Goal: Find specific fact: Find specific fact

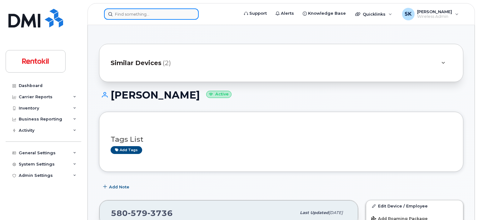
scroll to position [156, 0]
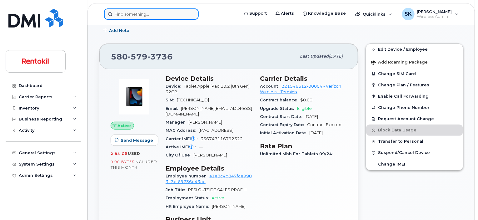
click at [132, 11] on input at bounding box center [151, 13] width 95 height 11
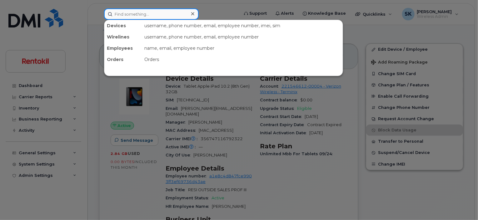
paste input "6193858981"
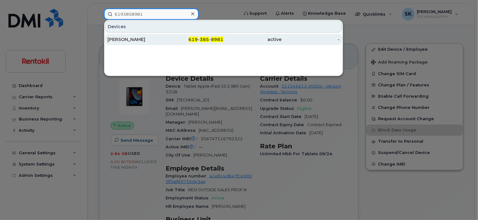
type input "6193858981"
click at [124, 39] on div "[PERSON_NAME]" at bounding box center [136, 39] width 58 height 6
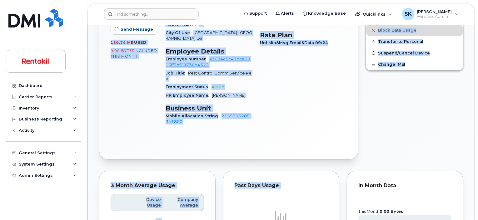
scroll to position [315, 0]
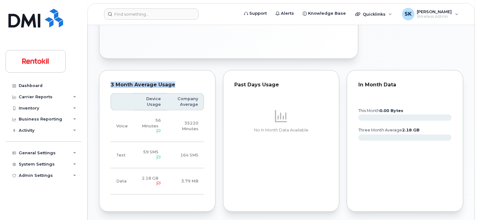
drag, startPoint x: 112, startPoint y: 65, endPoint x: 209, endPoint y: 51, distance: 97.5
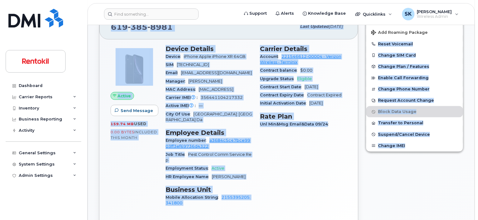
scroll to position [127, 0]
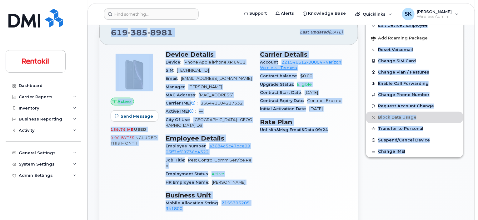
copy div "619 385 8981 Last updated Oct 03, 2025 Active Send Message 159.74 MB  used 0.00…"
click at [286, 149] on div "Carrier Details Account 221546612-00004 - Verizon Wireless - Terminix Contract …" at bounding box center [303, 134] width 94 height 175
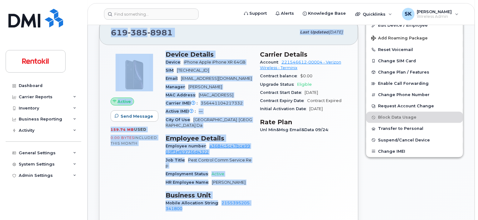
drag, startPoint x: 186, startPoint y: 205, endPoint x: 111, endPoint y: 35, distance: 185.8
click at [111, 35] on div "619 385 8981 Last updated Oct 03, 2025 Active Send Message 159.74 MB  used 0.00…" at bounding box center [228, 132] width 259 height 227
copy div "619 385 8981 Last updated Oct 03, 2025 Active Send Message 159.74 MB  used 0.00…"
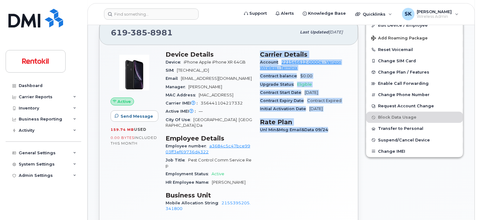
drag, startPoint x: 258, startPoint y: 52, endPoint x: 332, endPoint y: 127, distance: 105.2
click at [332, 127] on div "Carrier Details Account 221546612-00004 - Verizon Wireless - Terminix Contract …" at bounding box center [303, 134] width 94 height 175
copy div "Carrier Details Account 221546612-00004 - Verizon Wireless - Terminix Contract …"
